Goal: Information Seeking & Learning: Learn about a topic

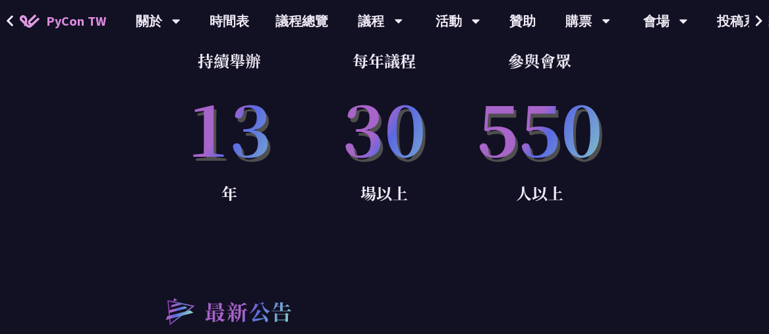
scroll to position [1186, 0]
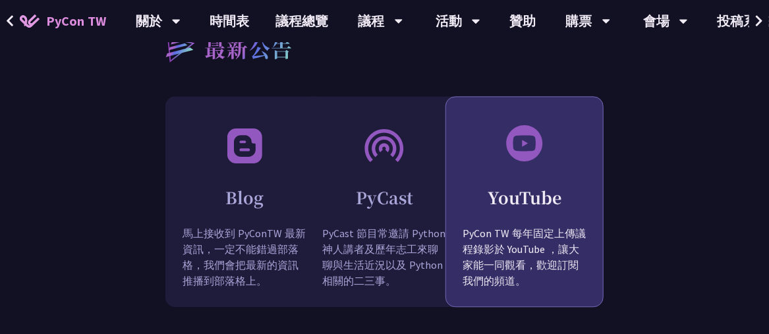
click at [514, 143] on img at bounding box center [525, 143] width 40 height 40
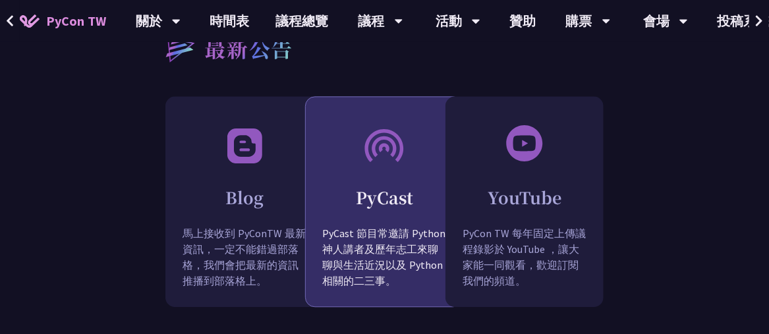
click at [411, 118] on div "PyCast PyCast 節目常邀請 Python 神人講者及歷年志工來聊聊與生活近況以及 Python 相關的二三事。" at bounding box center [384, 201] width 158 height 211
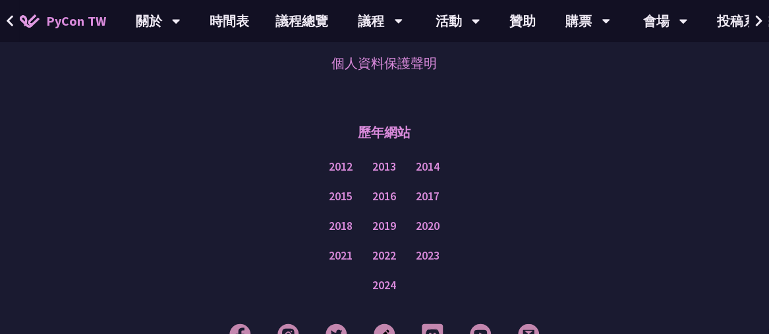
scroll to position [3793, 0]
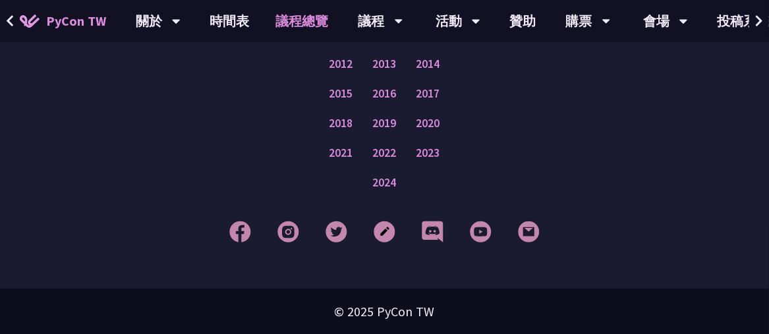
click at [314, 24] on link "議程總覽" at bounding box center [302, 21] width 79 height 42
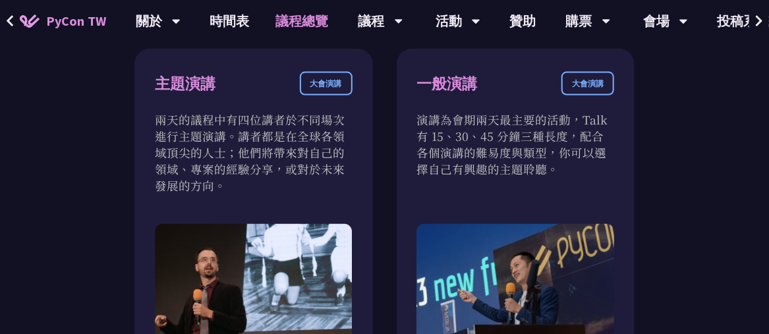
scroll to position [791, 0]
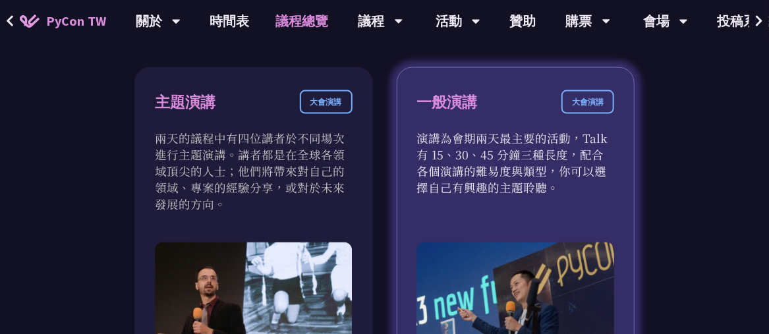
click at [592, 105] on div "大會演講" at bounding box center [587, 102] width 53 height 24
drag, startPoint x: 475, startPoint y: 102, endPoint x: 461, endPoint y: 103, distance: 14.5
click at [470, 102] on div "一般演講" at bounding box center [447, 102] width 61 height 23
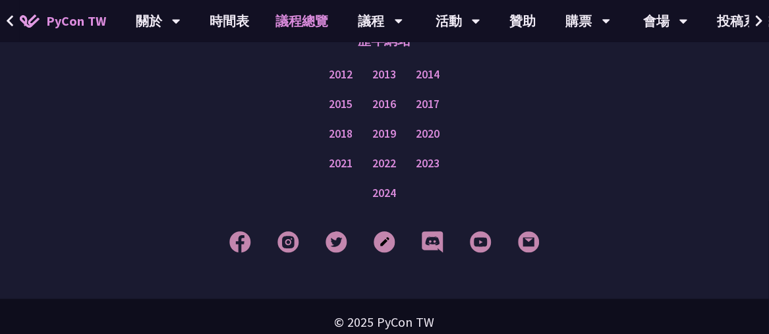
scroll to position [2489, 0]
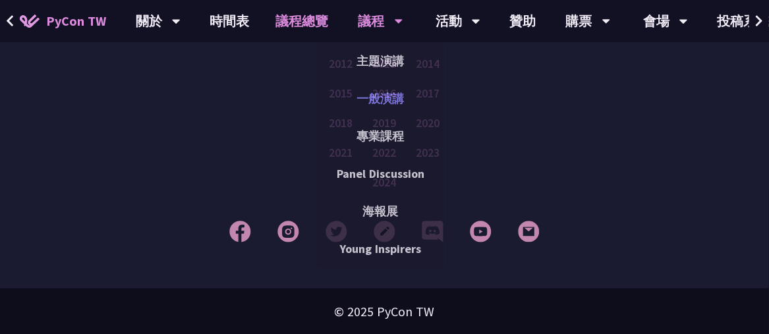
click at [374, 100] on link "一般演講" at bounding box center [380, 98] width 127 height 31
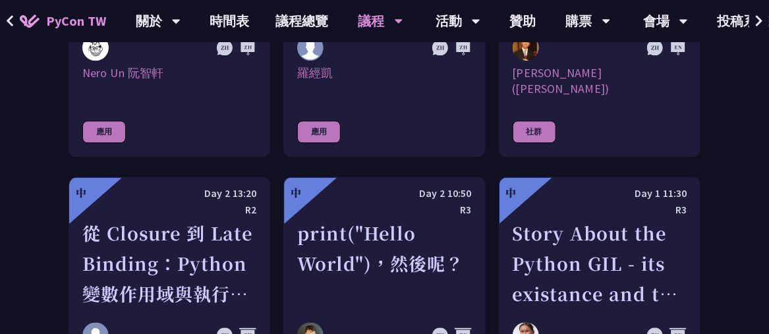
scroll to position [1186, 0]
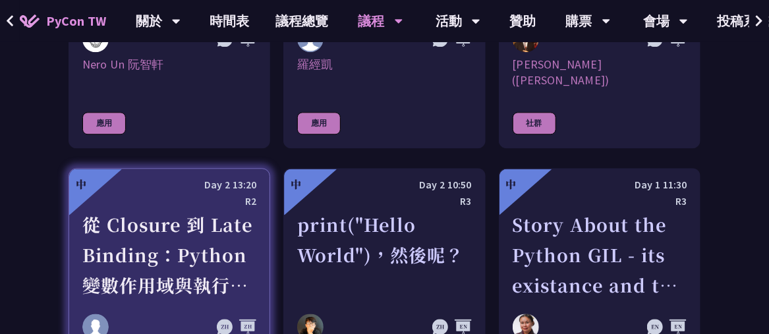
click at [143, 210] on div "從 Closure 到 Late Binding：Python 變數作用域與執行行為探討" at bounding box center [169, 255] width 174 height 91
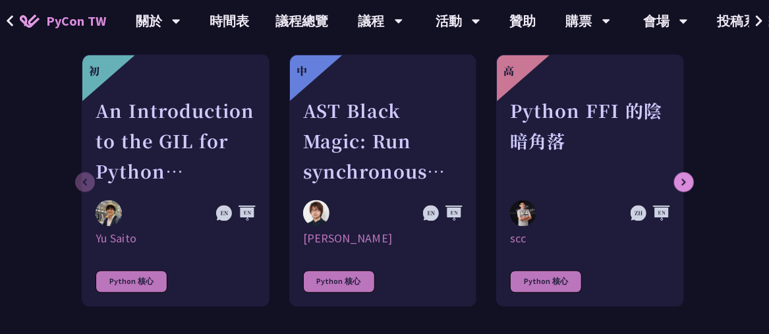
scroll to position [923, 0]
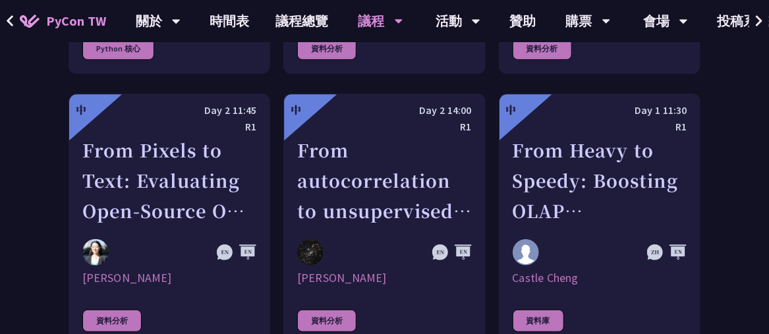
scroll to position [2109, 0]
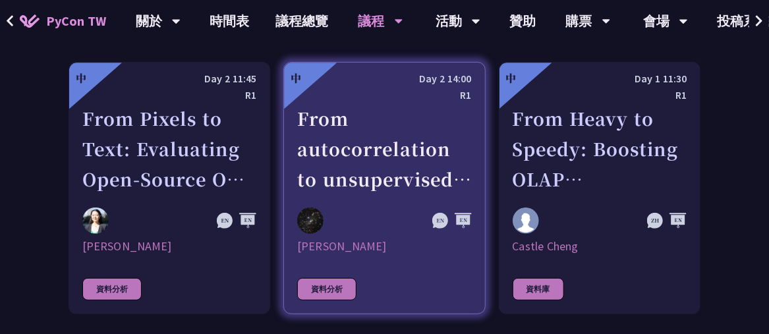
click at [407, 148] on div "From autocorrelation to unsupervised learning; searching for aperiodic tilings …" at bounding box center [384, 148] width 174 height 91
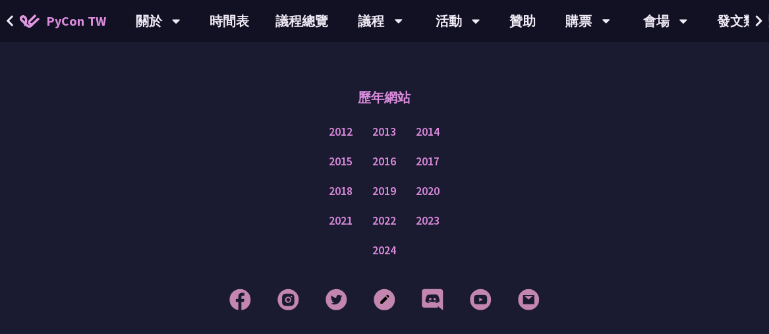
scroll to position [1526, 0]
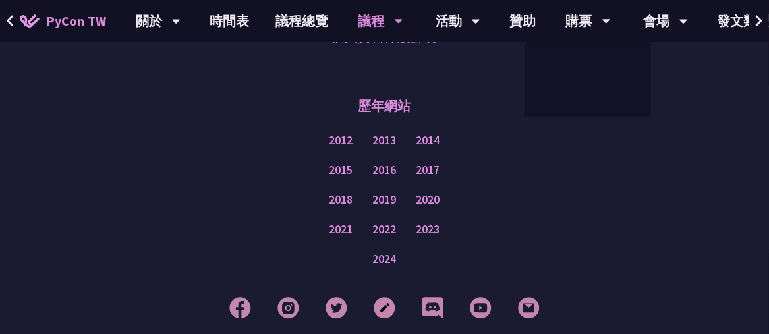
scroll to position [4076, 0]
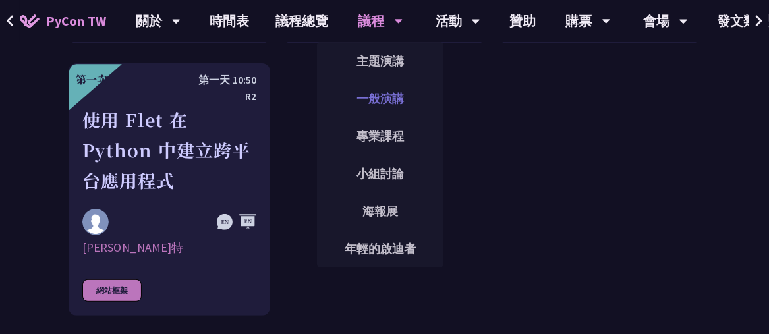
click at [392, 103] on link "一般演講" at bounding box center [380, 98] width 127 height 31
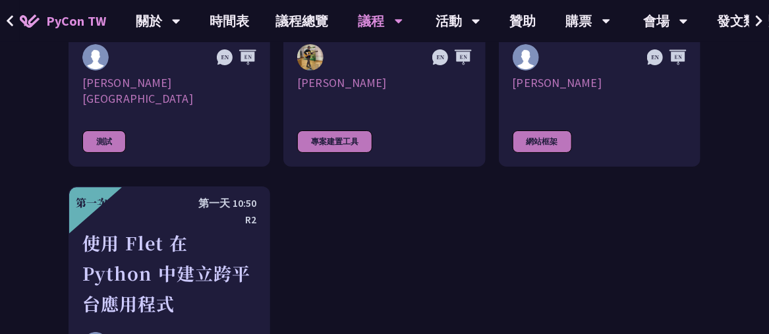
scroll to position [3944, 0]
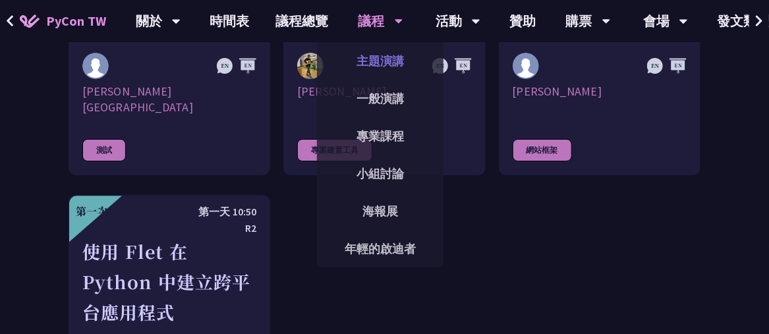
click at [384, 54] on link "主題演講" at bounding box center [380, 60] width 127 height 31
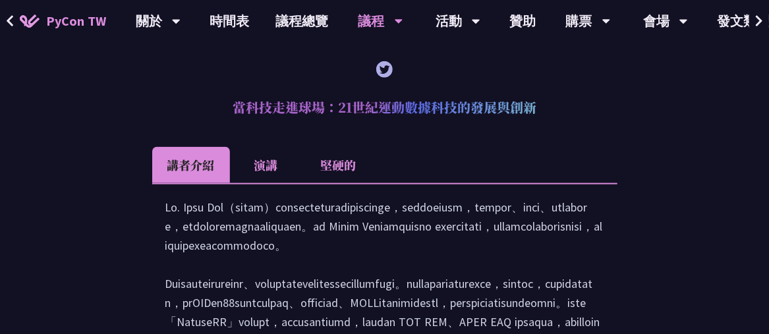
scroll to position [527, 0]
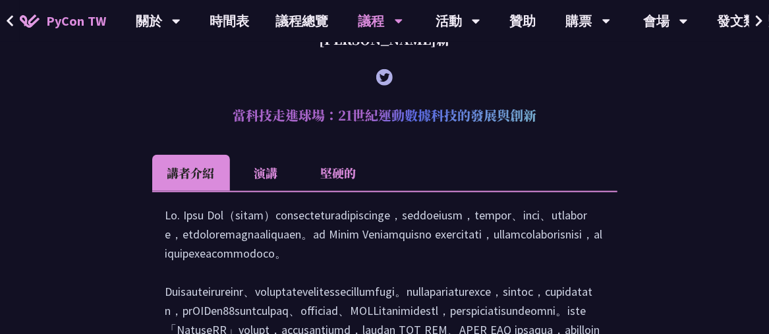
click at [256, 173] on li "演講" at bounding box center [266, 173] width 72 height 36
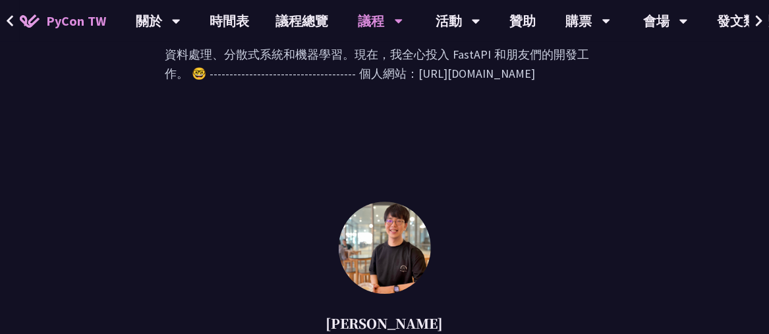
scroll to position [1450, 0]
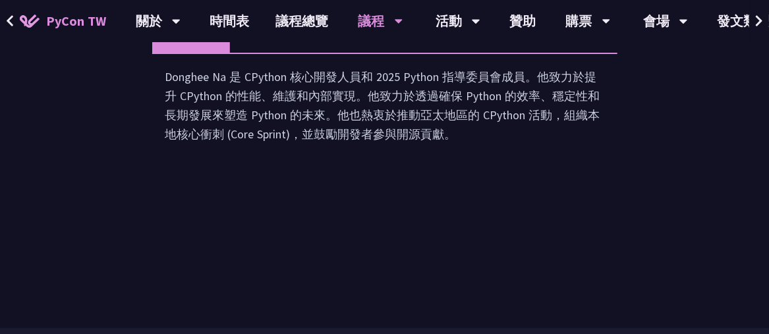
scroll to position [2109, 0]
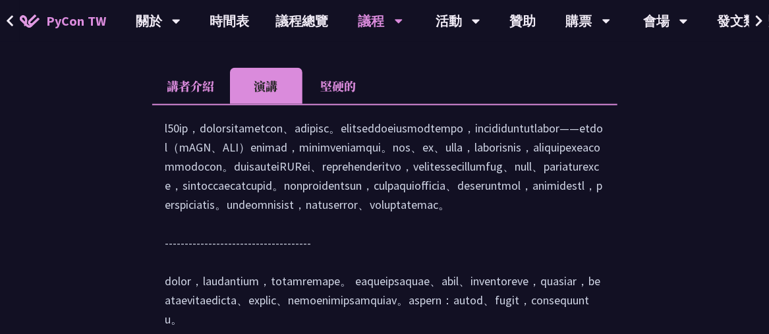
scroll to position [527, 0]
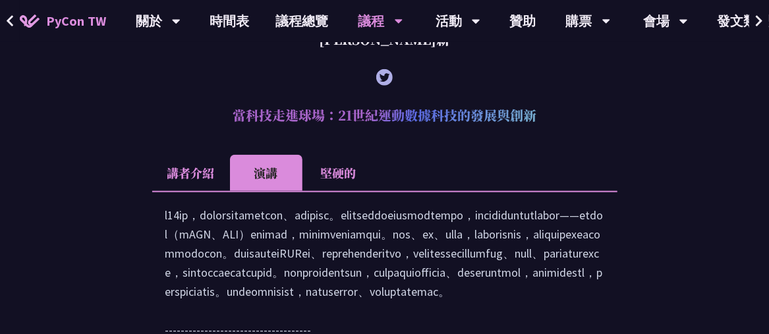
click at [420, 138] on Lin "[PERSON_NAME]新 當科技走進球場：21世紀運動數據科技的發展與創新 講者介紹 演講 堅硬的" at bounding box center [384, 228] width 465 height 620
click at [338, 167] on font "堅硬的" at bounding box center [339, 172] width 36 height 17
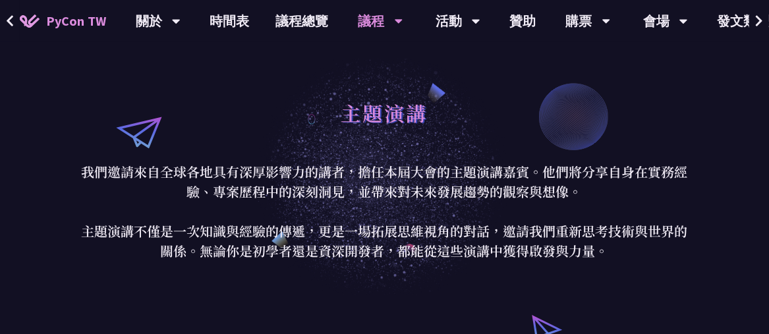
scroll to position [0, 0]
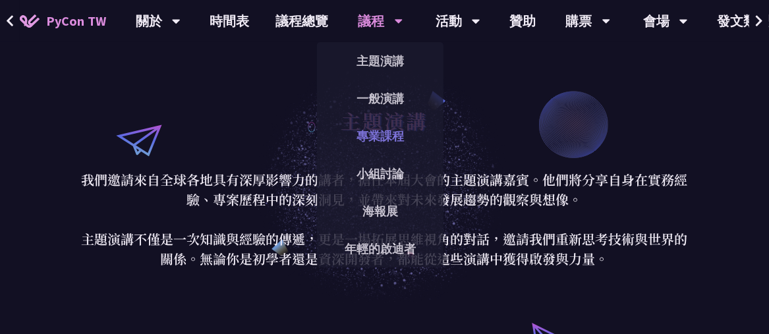
click at [394, 129] on font "專業課程" at bounding box center [380, 136] width 47 height 15
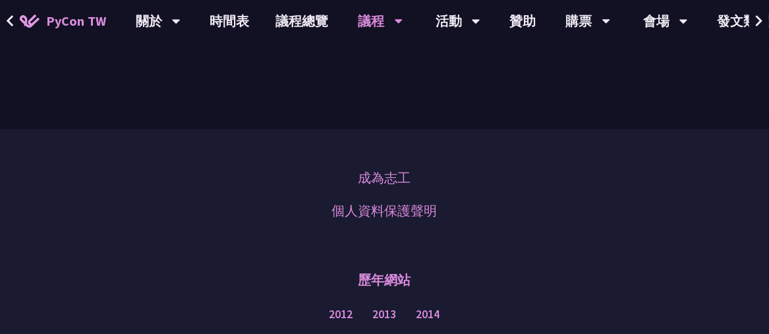
scroll to position [527, 0]
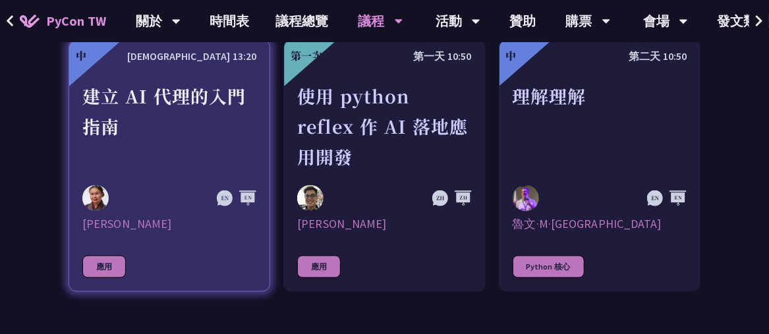
click at [145, 127] on div "建立 AI 代理的入門指南" at bounding box center [169, 126] width 174 height 91
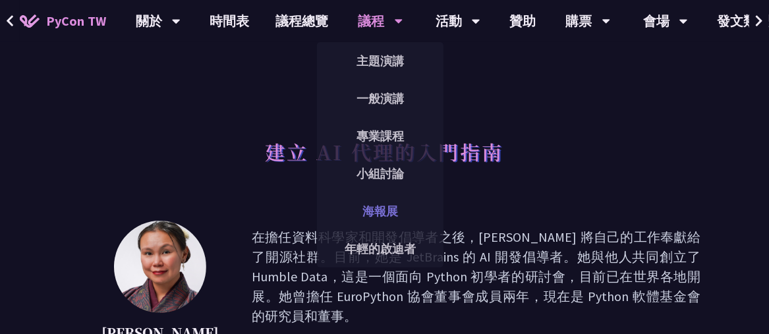
click at [394, 204] on font "海報展" at bounding box center [380, 211] width 36 height 15
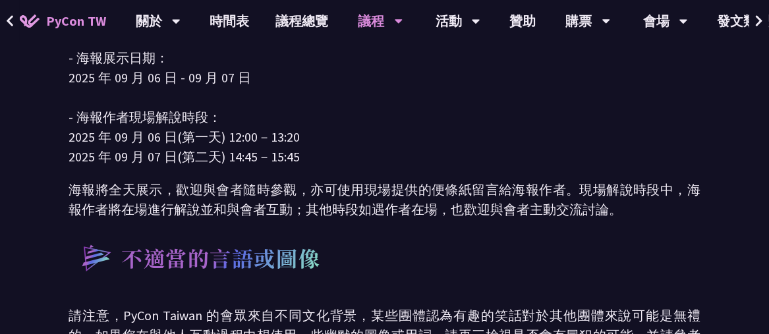
scroll to position [395, 0]
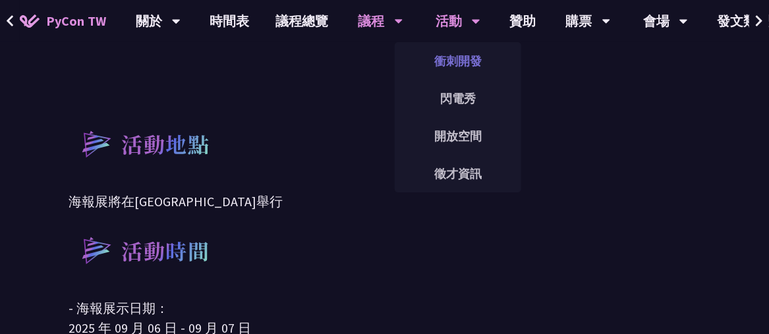
click at [474, 54] on font "衝刺開發" at bounding box center [457, 60] width 47 height 15
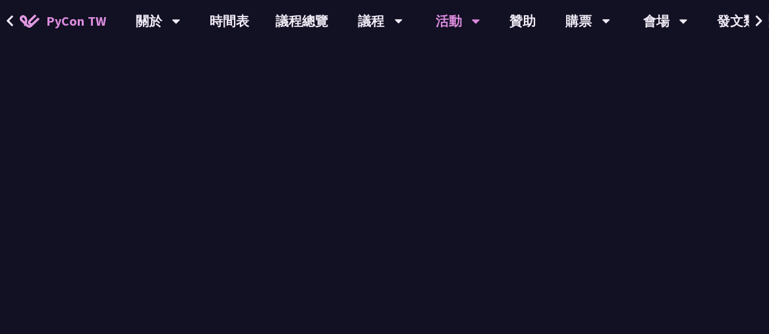
scroll to position [264, 0]
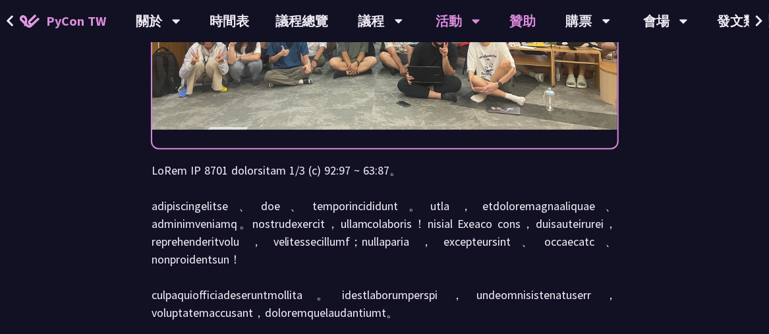
click at [528, 11] on font "贊助" at bounding box center [523, 21] width 26 height 20
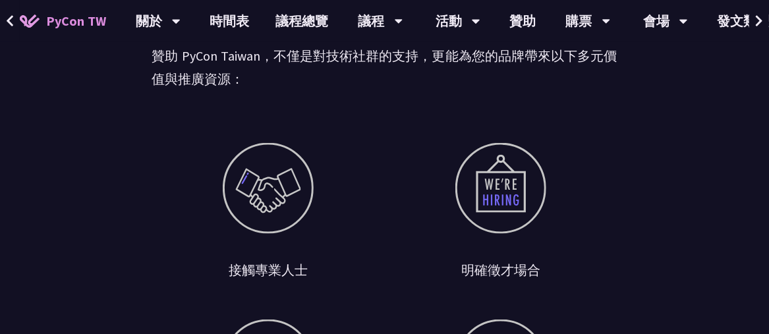
scroll to position [659, 0]
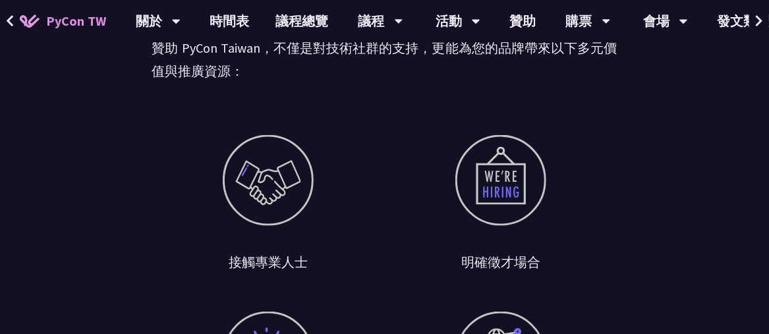
click at [306, 188] on div at bounding box center [268, 180] width 91 height 91
click at [516, 175] on div at bounding box center [500, 180] width 91 height 91
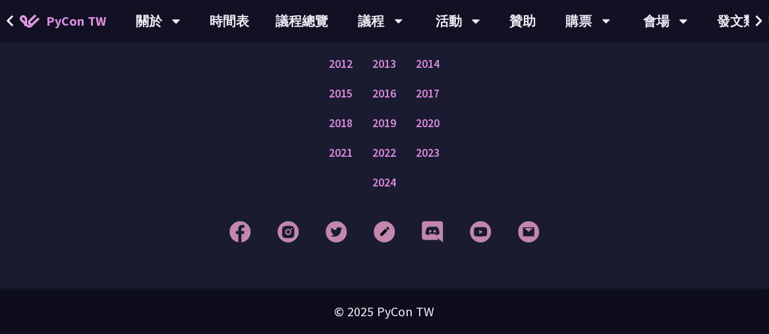
scroll to position [181, 0]
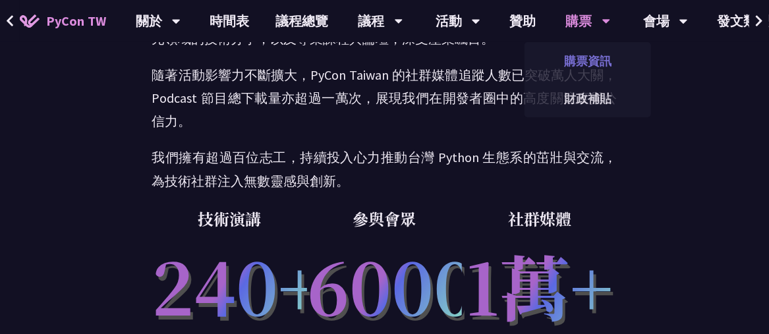
click at [596, 53] on font "購票資訊" at bounding box center [587, 60] width 47 height 15
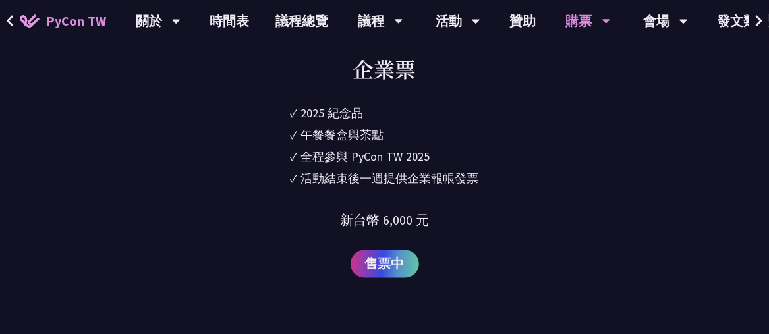
scroll to position [791, 0]
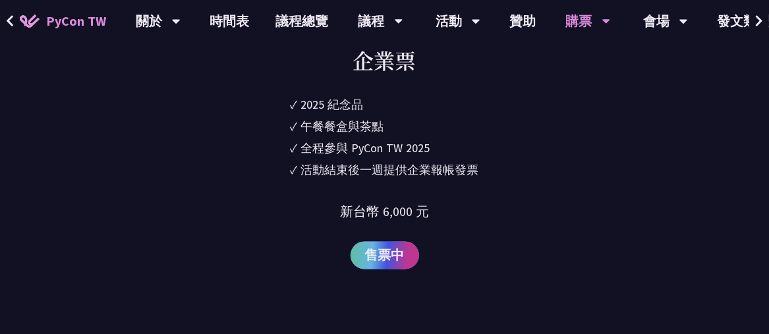
click at [400, 251] on font "售票中" at bounding box center [385, 255] width 40 height 16
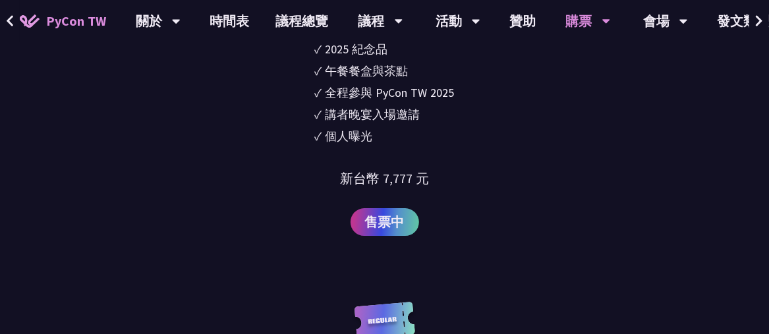
scroll to position [1582, 0]
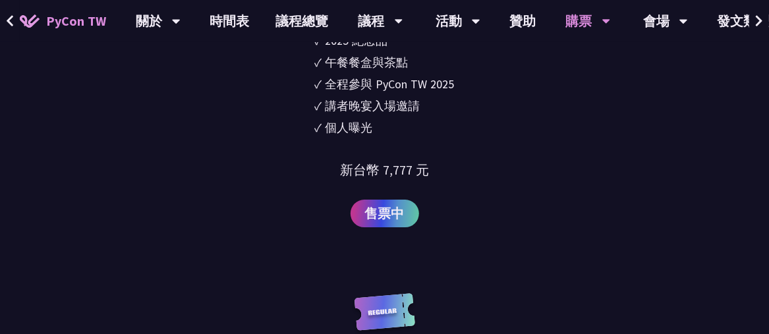
click at [360, 126] on div "個人曝光" at bounding box center [349, 128] width 47 height 18
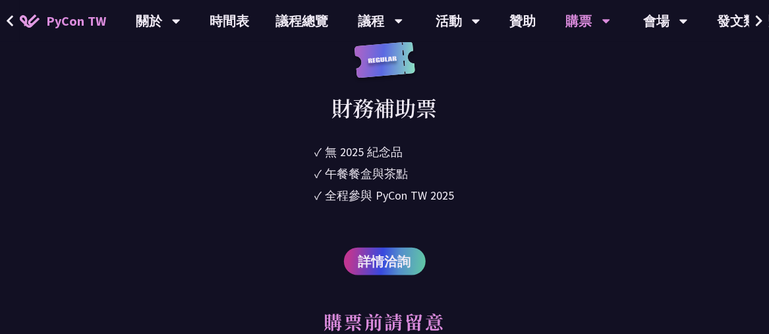
scroll to position [2504, 0]
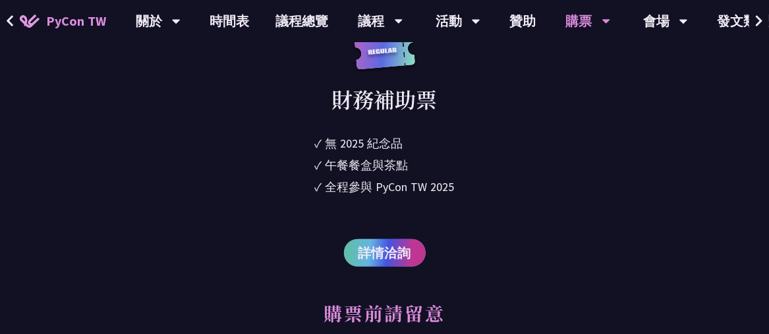
click at [398, 252] on span "詳情洽詢" at bounding box center [384, 253] width 53 height 20
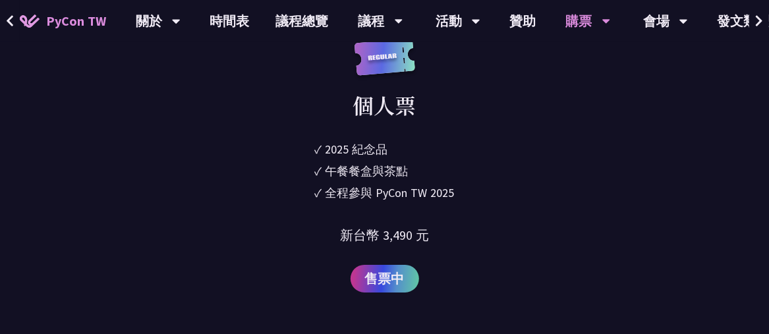
scroll to position [1845, 0]
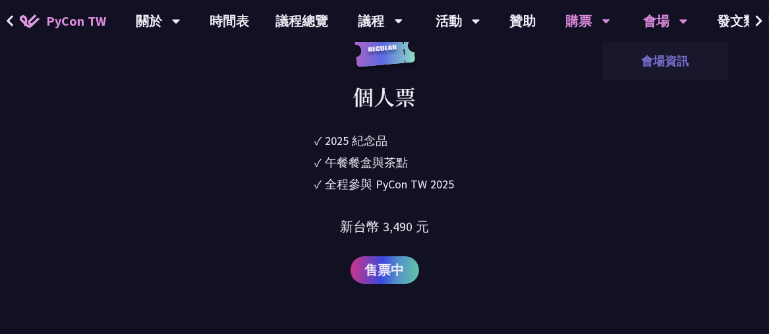
click at [663, 53] on font "會場資訊" at bounding box center [665, 60] width 47 height 15
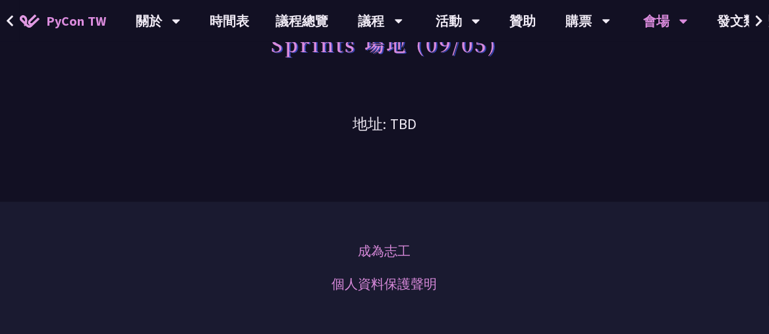
scroll to position [1130, 0]
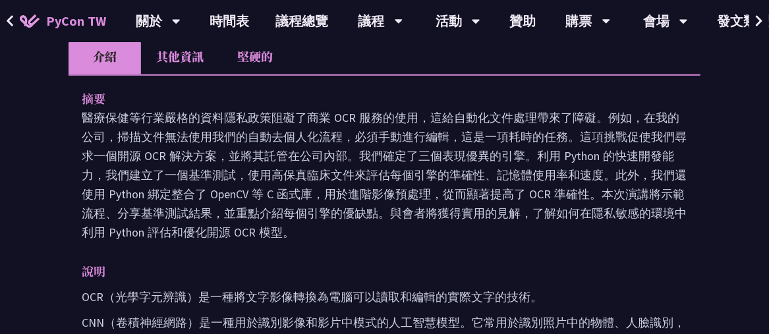
scroll to position [395, 0]
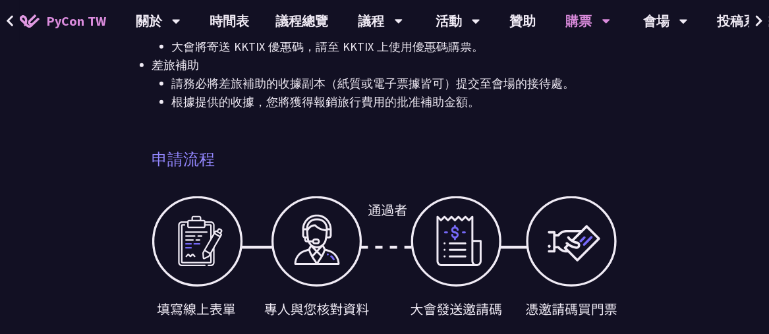
scroll to position [659, 0]
